Goal: Transaction & Acquisition: Book appointment/travel/reservation

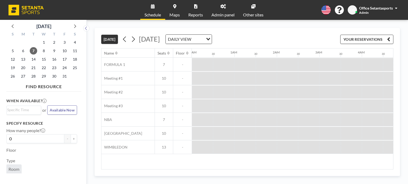
scroll to position [0, 446]
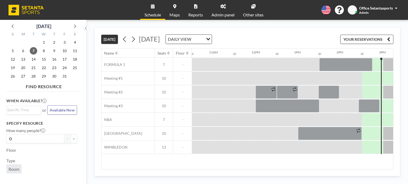
drag, startPoint x: 232, startPoint y: 166, endPoint x: 256, endPoint y: 169, distance: 24.6
click at [256, 169] on div "Name Seats Floor 12AM 30 1AM 30 2AM 30 3AM 30 4AM 30 5AM 30 6AM 30 7AM 30 8AM 3…" at bounding box center [246, 109] width 291 height 121
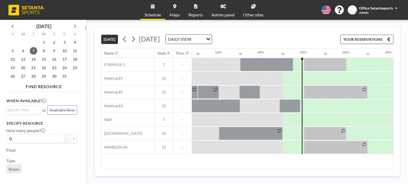
scroll to position [0, 542]
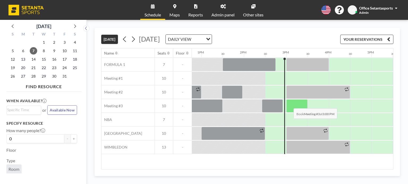
click at [289, 104] on div at bounding box center [296, 106] width 21 height 13
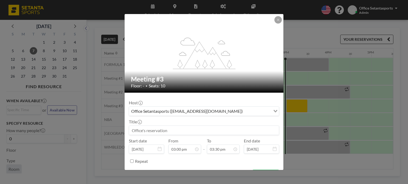
click at [171, 112] on div "Office Setantasports ([EMAIL_ADDRESS][DOMAIN_NAME])" at bounding box center [199, 111] width 141 height 8
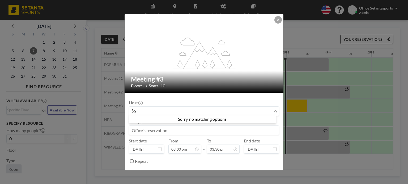
type input "ნ"
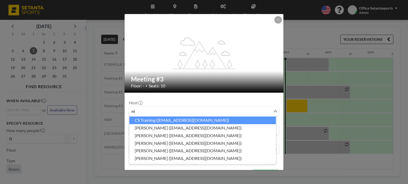
type input "n"
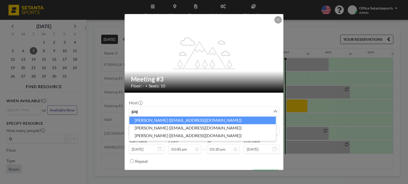
click at [163, 119] on li "[PERSON_NAME] ([EMAIL_ADDRESS][DOMAIN_NAME])" at bounding box center [202, 121] width 146 height 8
type input "gag"
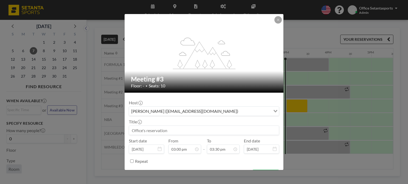
click at [167, 112] on div "[PERSON_NAME] ([EMAIL_ADDRESS][DOMAIN_NAME])" at bounding box center [199, 111] width 141 height 8
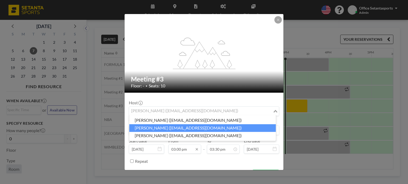
scroll to position [293, 0]
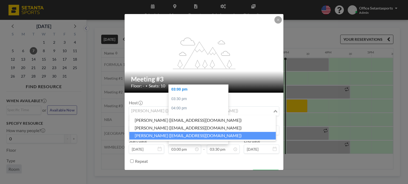
click at [179, 137] on li "[PERSON_NAME] ([EMAIL_ADDRESS][DOMAIN_NAME])" at bounding box center [202, 136] width 146 height 8
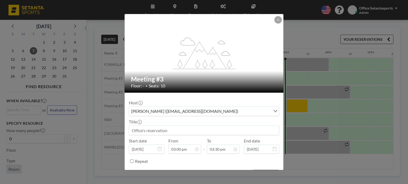
click at [144, 129] on input at bounding box center [204, 130] width 150 height 9
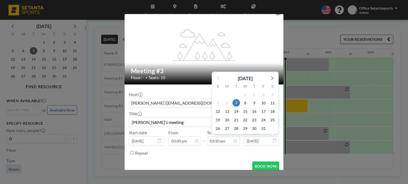
scroll to position [13, 0]
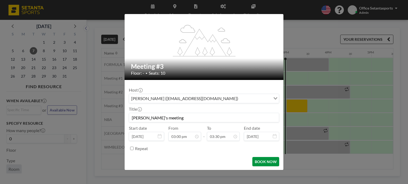
type input "[PERSON_NAME]'s meeting"
click at [265, 160] on button "BOOK NOW" at bounding box center [265, 161] width 27 height 9
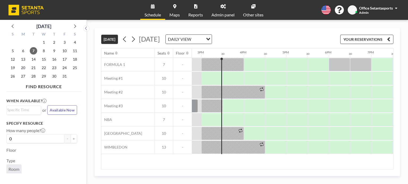
scroll to position [0, 638]
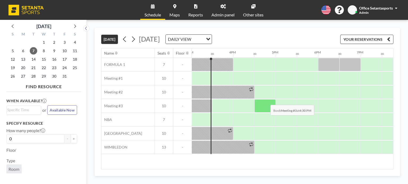
click at [266, 101] on div at bounding box center [264, 106] width 21 height 13
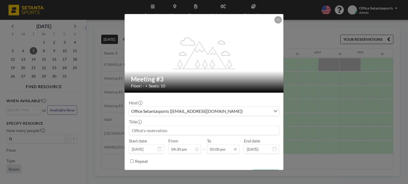
scroll to position [321, 0]
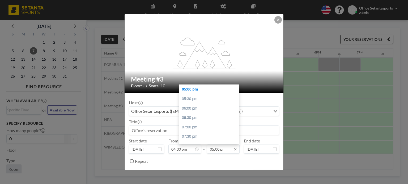
click at [220, 151] on input "05:00 pm" at bounding box center [223, 149] width 33 height 9
click at [197, 118] on div "06:30 pm" at bounding box center [210, 118] width 62 height 10
type input "06:30 pm"
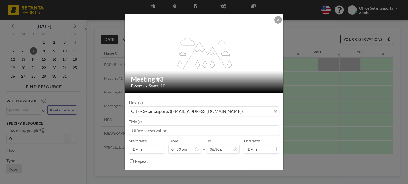
click at [158, 127] on input at bounding box center [204, 130] width 150 height 9
click at [158, 111] on div "Office Setantasports ([EMAIL_ADDRESS][DOMAIN_NAME])" at bounding box center [199, 111] width 141 height 8
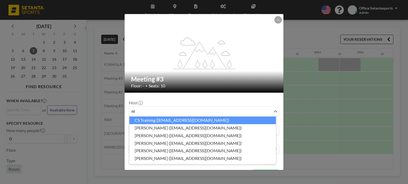
type input "n"
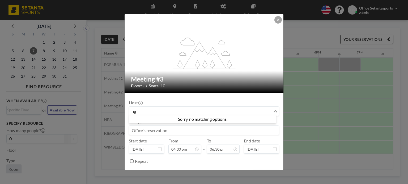
type input "h"
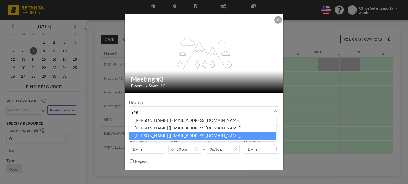
click at [154, 133] on li "[PERSON_NAME] ([EMAIL_ADDRESS][DOMAIN_NAME])" at bounding box center [202, 136] width 146 height 8
type input "gag"
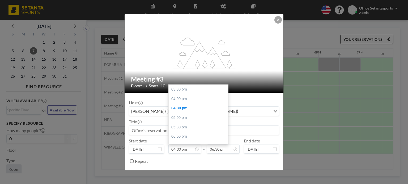
scroll to position [19, 0]
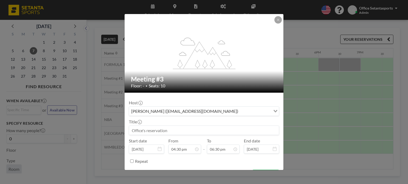
click at [138, 132] on input at bounding box center [204, 130] width 150 height 9
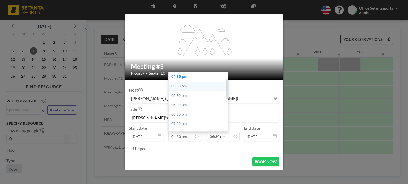
type input "[PERSON_NAME]'s meeting"
click at [185, 86] on div "05:00 pm" at bounding box center [200, 87] width 62 height 10
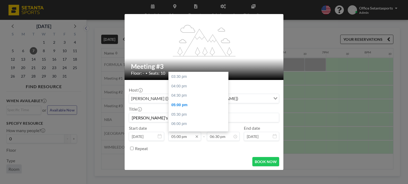
scroll to position [28, 0]
click at [180, 137] on input "05:00 pm" at bounding box center [184, 136] width 33 height 9
click at [180, 94] on div "04:30 pm" at bounding box center [200, 96] width 62 height 10
type input "04:30 pm"
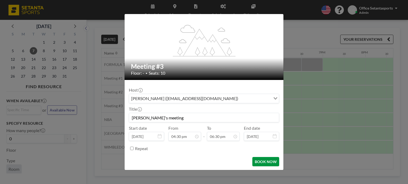
scroll to position [0, 679]
click at [264, 160] on button "BOOK NOW" at bounding box center [265, 161] width 27 height 9
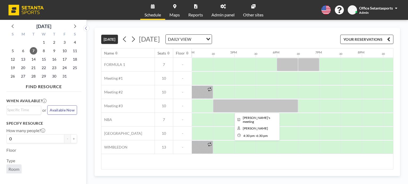
drag, startPoint x: 213, startPoint y: 105, endPoint x: 217, endPoint y: 105, distance: 4.5
click at [217, 105] on div at bounding box center [255, 106] width 85 height 13
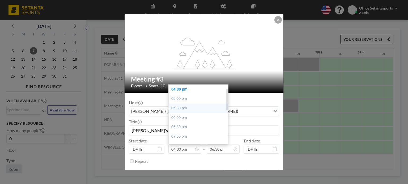
click at [181, 108] on div "05:30 pm" at bounding box center [200, 109] width 62 height 10
type input "05:30 pm"
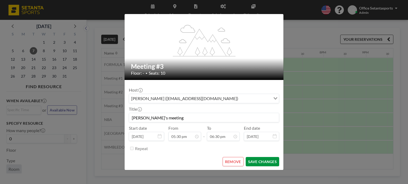
scroll to position [0, 722]
click at [263, 162] on button "SAVE CHANGES" at bounding box center [261, 161] width 33 height 9
